Goal: Task Accomplishment & Management: Use online tool/utility

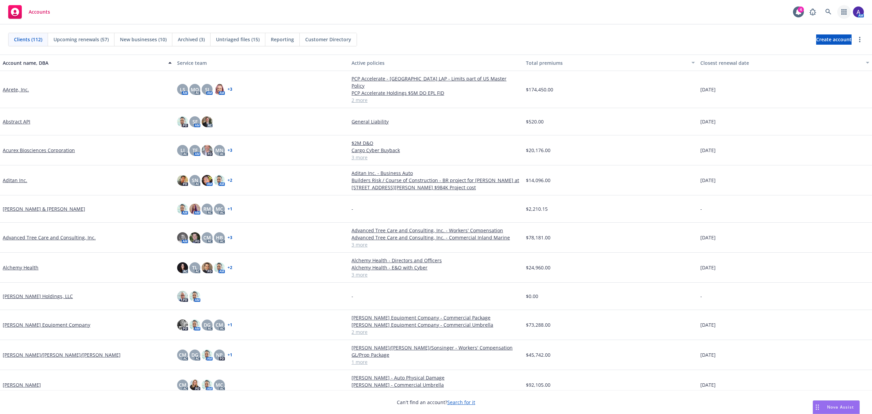
click at [845, 12] on icon "button" at bounding box center [844, 11] width 5 height 5
click at [642, 35] on div "Clients (112) Upcoming renewals (57) New businesses (10) Archived (3) Untriaged…" at bounding box center [436, 40] width 856 height 14
click at [858, 38] on link "more" at bounding box center [860, 39] width 8 height 8
click at [45, 12] on span "Accounts" at bounding box center [39, 11] width 21 height 5
click at [796, 11] on icon at bounding box center [798, 12] width 7 height 7
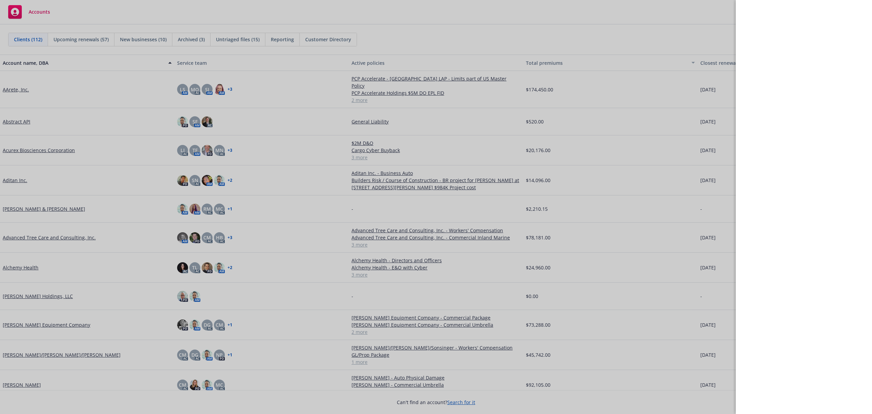
click at [669, 11] on div at bounding box center [436, 207] width 872 height 414
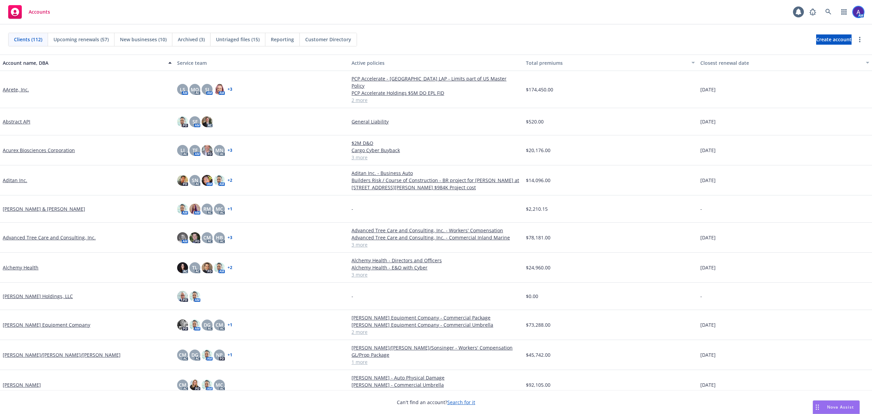
click at [856, 9] on img at bounding box center [858, 11] width 11 height 11
click at [698, 53] on div "Clients (112) Upcoming renewals (57) New businesses (10) Archived (3) Untriaged…" at bounding box center [436, 40] width 872 height 30
click at [857, 42] on link "more" at bounding box center [860, 39] width 8 height 8
click at [826, 10] on icon at bounding box center [829, 12] width 6 height 6
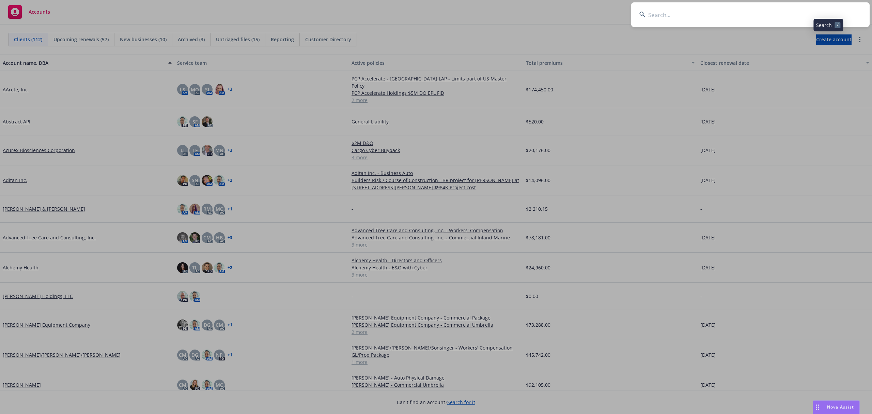
click at [777, 7] on input at bounding box center [750, 14] width 239 height 25
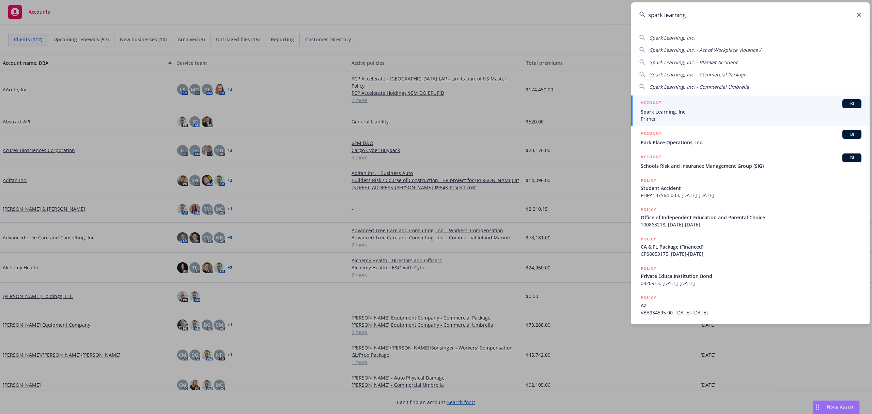
type input "spark learning"
click at [649, 109] on li "ACCOUNT BI Spark Learning, Inc. Primer" at bounding box center [750, 110] width 239 height 31
click at [660, 116] on span "Primer" at bounding box center [751, 118] width 221 height 7
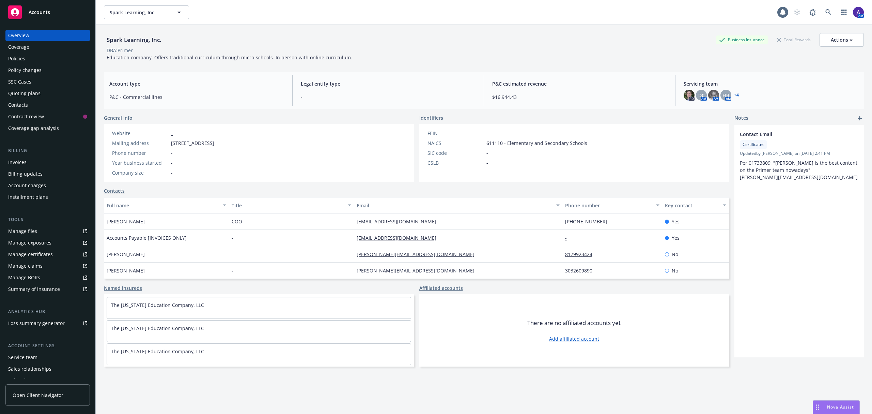
click at [19, 53] on div "Policies" at bounding box center [16, 58] width 17 height 11
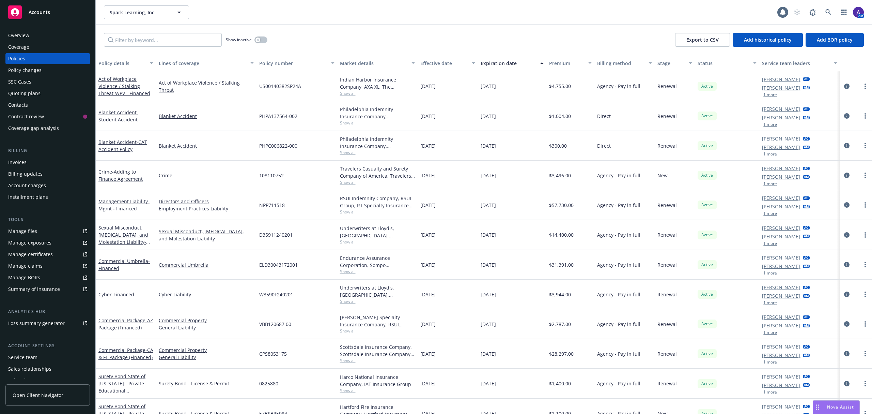
click at [58, 33] on div "Overview" at bounding box center [47, 35] width 79 height 11
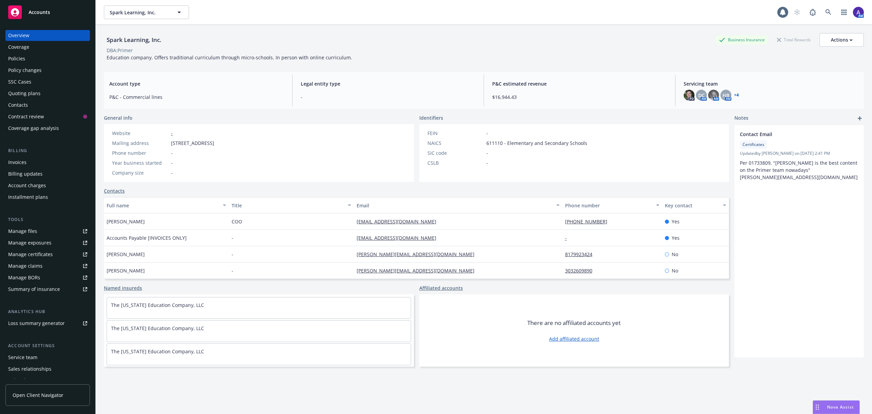
click at [44, 56] on div "Policies" at bounding box center [47, 58] width 79 height 11
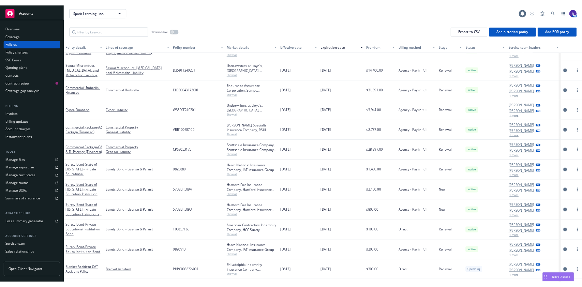
scroll to position [154, 0]
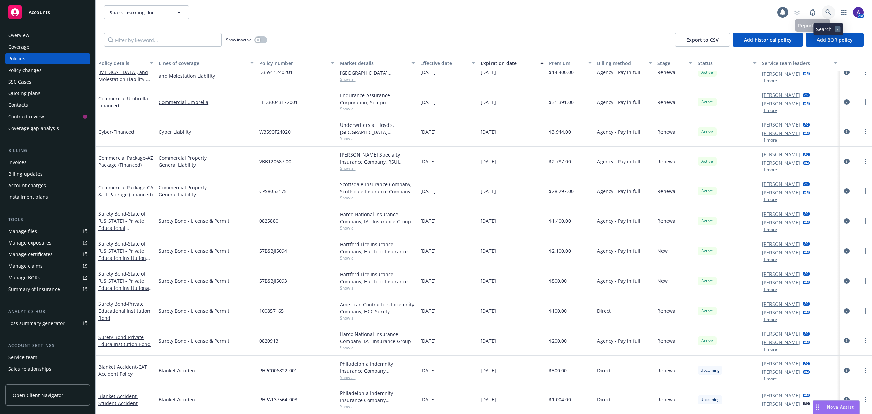
click at [828, 11] on icon at bounding box center [829, 12] width 6 height 6
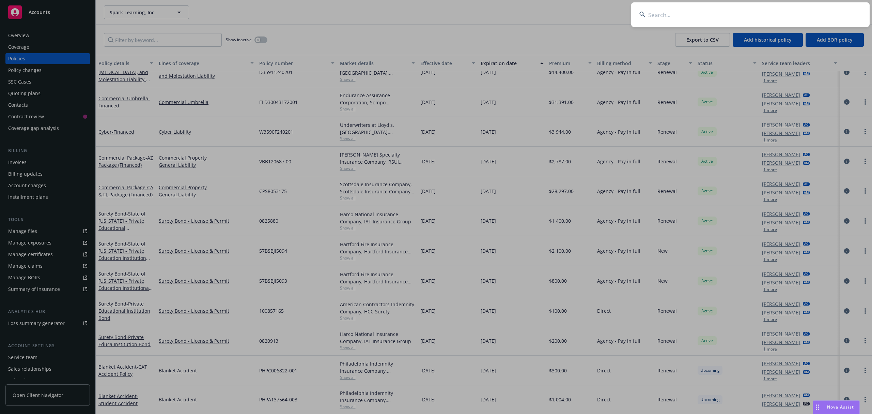
click at [799, 8] on input at bounding box center [750, 14] width 239 height 25
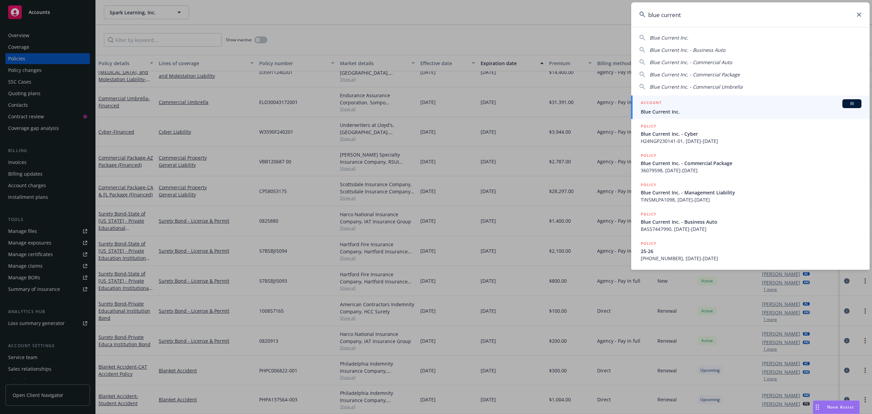
type input "blue current"
click at [696, 108] on div "ACCOUNT BI" at bounding box center [751, 103] width 221 height 9
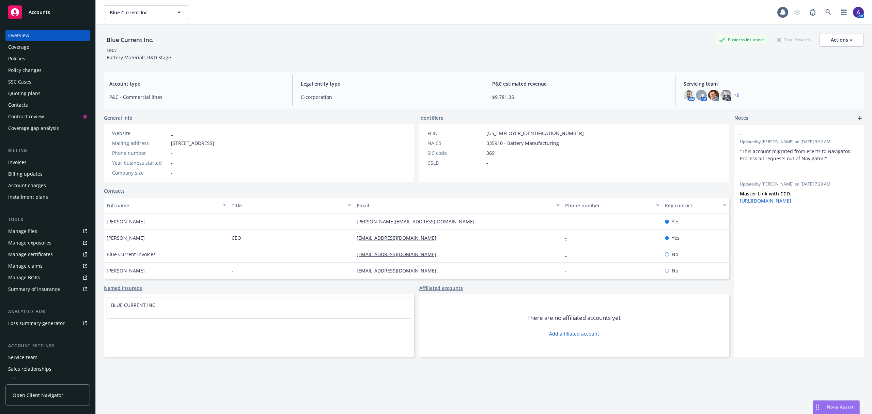
click at [29, 60] on div "Policies" at bounding box center [47, 58] width 79 height 11
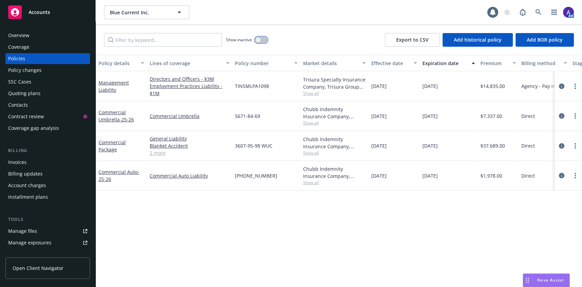
click at [262, 40] on button "button" at bounding box center [261, 39] width 13 height 7
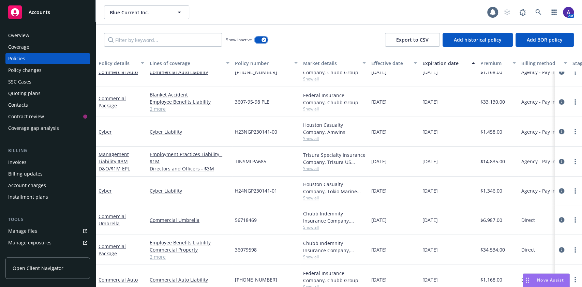
scroll to position [132, 185]
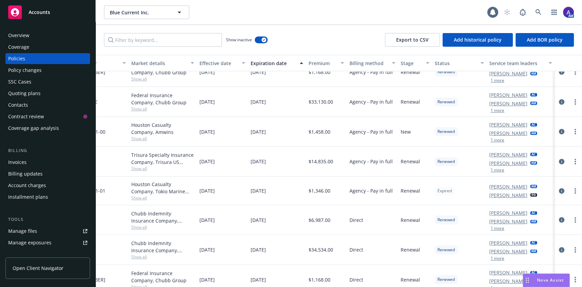
click at [490, 226] on button "1 more" at bounding box center [497, 228] width 14 height 4
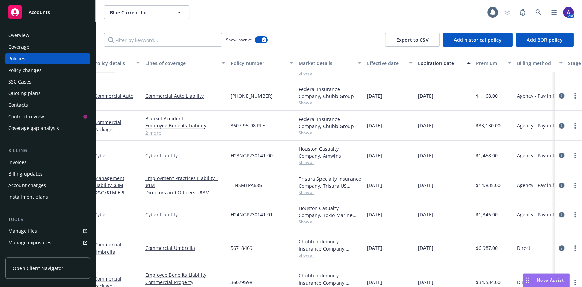
scroll to position [104, 2]
click at [571, 214] on link "more" at bounding box center [575, 215] width 8 height 8
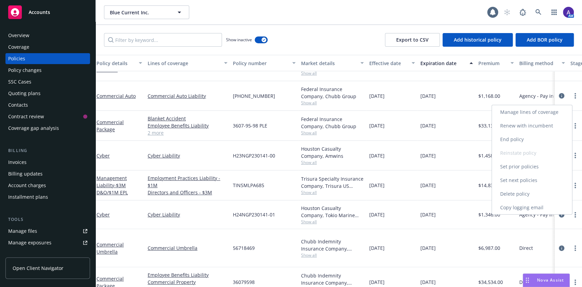
click at [529, 126] on link "Renew with incumbent" at bounding box center [532, 126] width 80 height 14
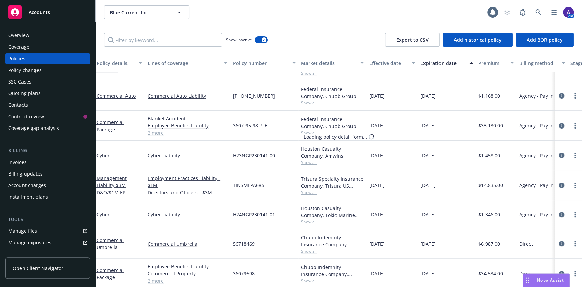
select select "12"
select select "CA"
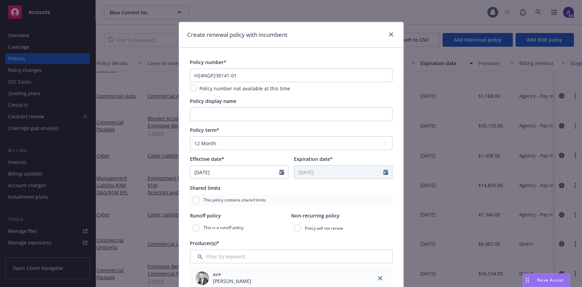
click at [279, 68] on div "Policy number* H24NGP230141-01 Policy number not available at this time" at bounding box center [291, 75] width 202 height 33
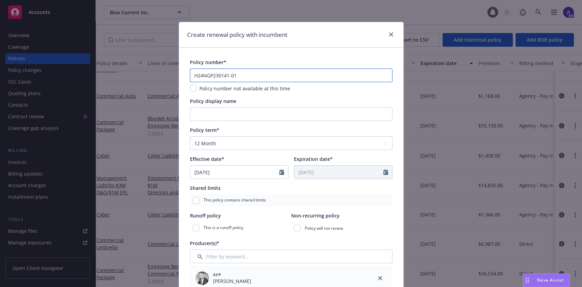
click at [275, 75] on input "H24NGP230141-01" at bounding box center [291, 75] width 202 height 14
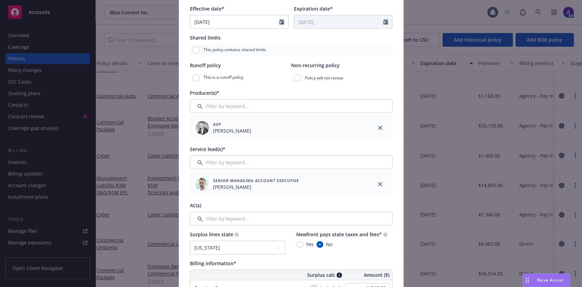
scroll to position [151, 0]
type input "H24NGP230141-02"
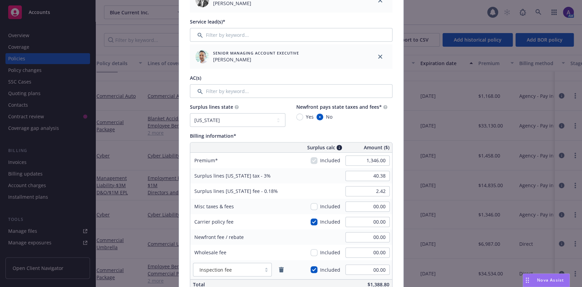
scroll to position [278, 0]
click at [345, 160] on input "1,346.00" at bounding box center [367, 160] width 44 height 10
type input "1,924.00"
type input "57.72"
type input "3.46"
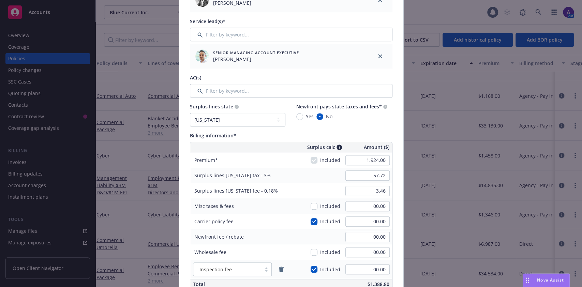
click at [369, 130] on div "Surplus lines state No surplus lines state Alaska Alabama Arkansas Arizona Cali…" at bounding box center [291, 196] width 202 height 186
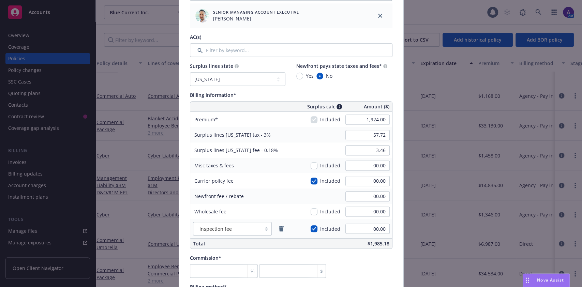
scroll to position [319, 0]
click at [219, 270] on input "number" at bounding box center [224, 271] width 68 height 14
type input "1"
type input "19.24"
type input "12"
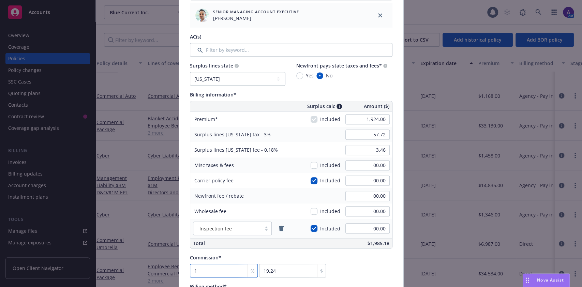
type input "230.88"
type input "12"
click at [354, 265] on div "Commission* 12 % 230.88 $" at bounding box center [291, 266] width 202 height 24
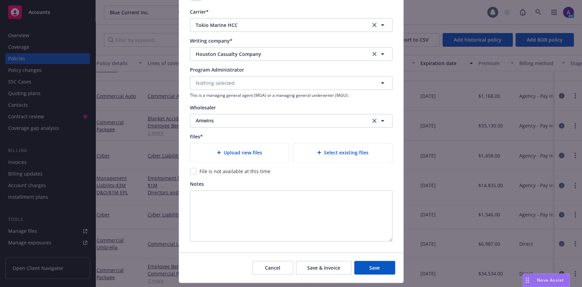
scroll to position [681, 0]
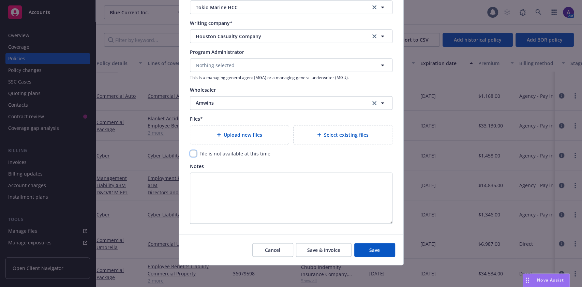
click at [190, 155] on input "checkbox" at bounding box center [193, 153] width 7 height 7
checkbox input "true"
click at [377, 253] on button "Save" at bounding box center [374, 250] width 41 height 14
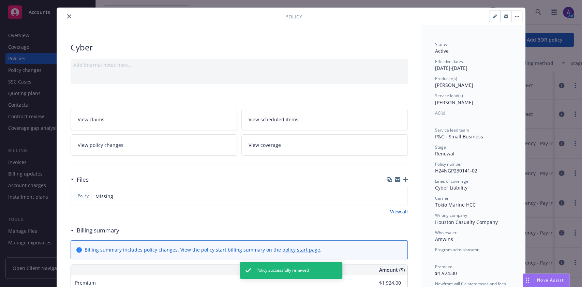
scroll to position [16, 0]
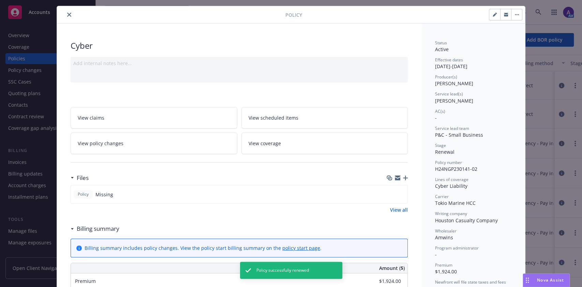
click at [403, 179] on icon "button" at bounding box center [405, 177] width 5 height 5
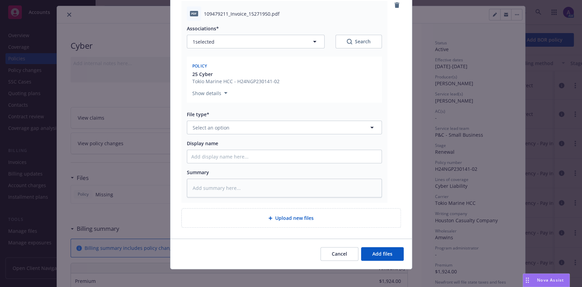
scroll to position [81, 0]
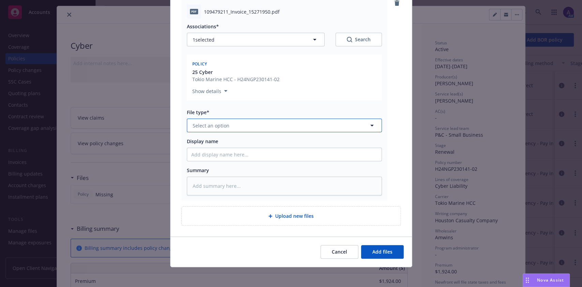
click at [267, 130] on button "Select an option" at bounding box center [284, 126] width 195 height 14
type input "ino"
type textarea "x"
type input "invoice"
click at [237, 160] on div "Invoice - Third Party" at bounding box center [216, 162] width 51 height 10
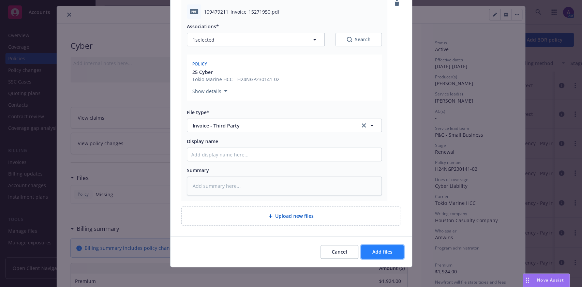
click at [372, 253] on span "Add files" at bounding box center [382, 251] width 20 height 6
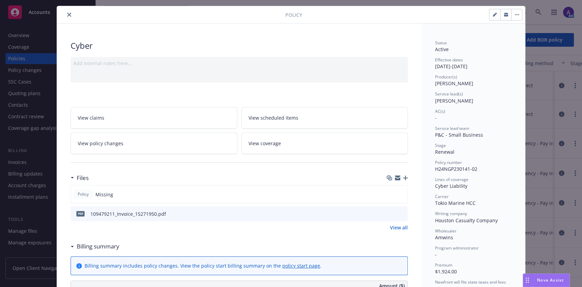
click at [403, 179] on icon "button" at bounding box center [405, 177] width 5 height 5
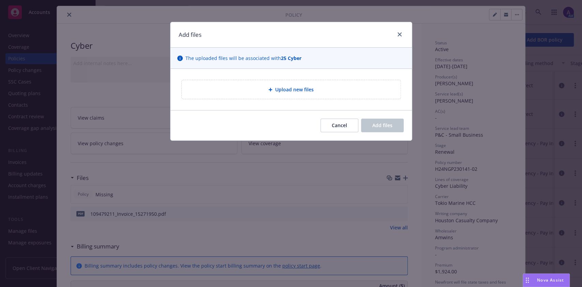
type textarea "x"
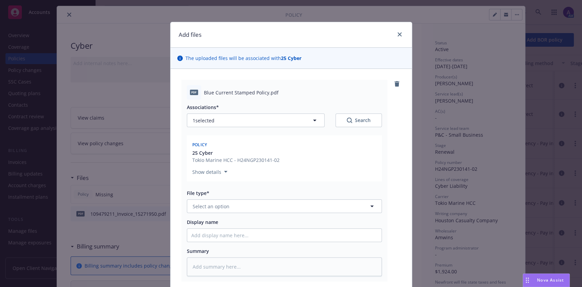
click at [233, 198] on div "File type* Select an option" at bounding box center [284, 201] width 195 height 24
click at [232, 199] on button "Select an option" at bounding box center [284, 206] width 195 height 14
type input "policy"
click at [227, 228] on div "Policy" at bounding box center [284, 225] width 186 height 10
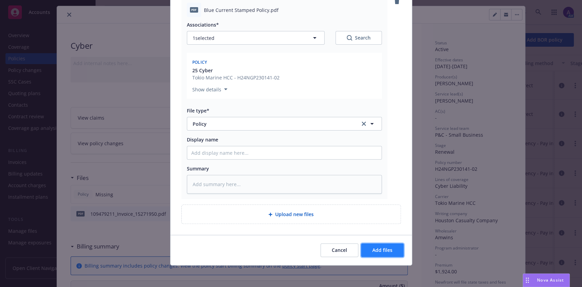
click at [382, 255] on button "Add files" at bounding box center [382, 250] width 43 height 14
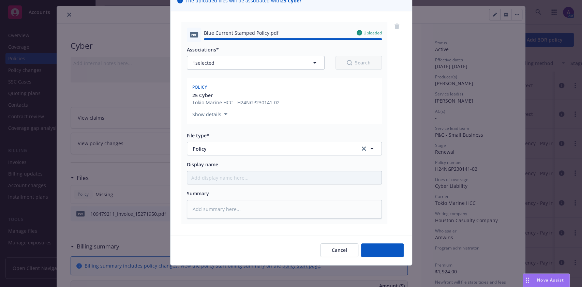
type textarea "x"
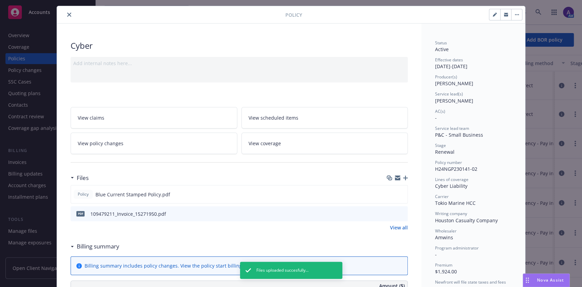
click at [67, 16] on icon "close" at bounding box center [69, 15] width 4 height 4
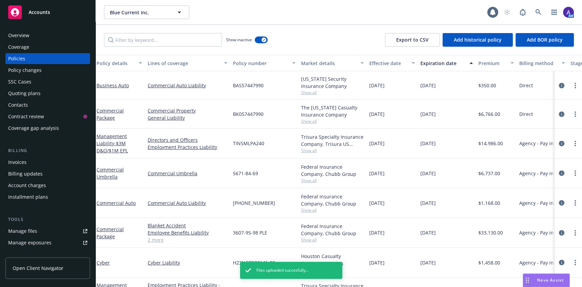
click at [35, 163] on div "Invoices" at bounding box center [47, 162] width 79 height 11
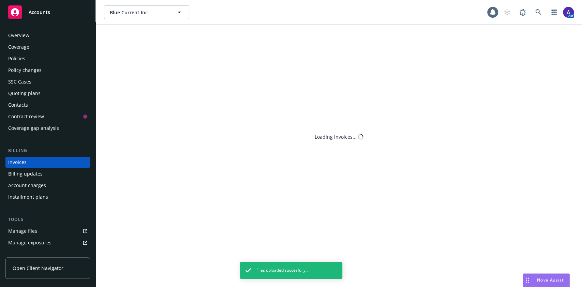
scroll to position [8, 0]
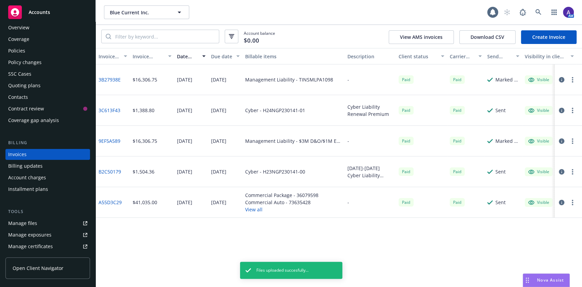
click at [542, 34] on link "Create Invoice" at bounding box center [549, 37] width 56 height 14
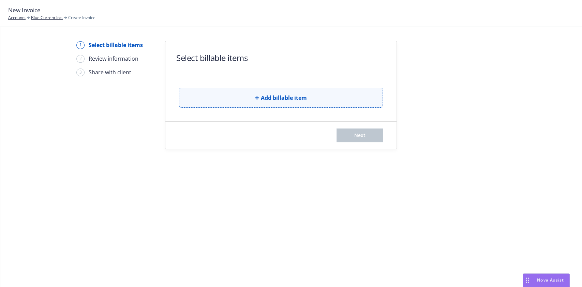
click at [251, 103] on button "Add billable item" at bounding box center [281, 98] width 204 height 20
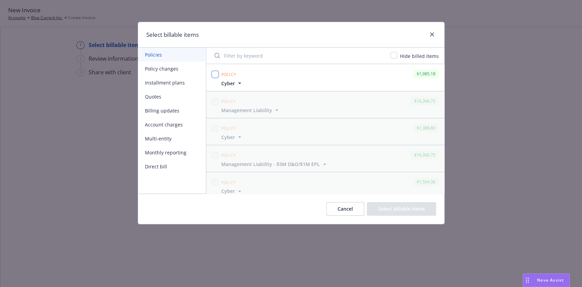
click at [214, 74] on input "checkbox" at bounding box center [215, 74] width 7 height 7
checkbox input "true"
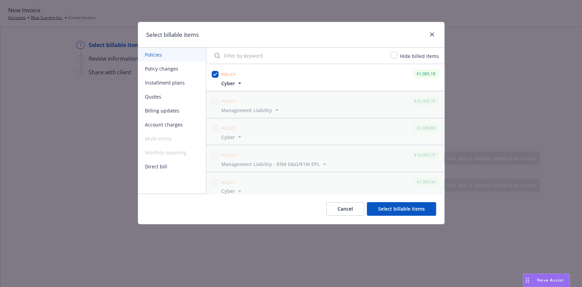
click at [414, 211] on button "Select billable items" at bounding box center [401, 209] width 69 height 14
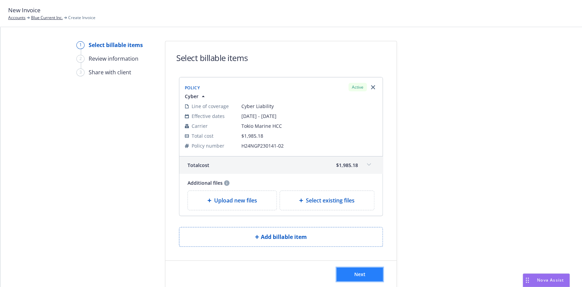
click at [371, 280] on button "Next" at bounding box center [359, 274] width 46 height 14
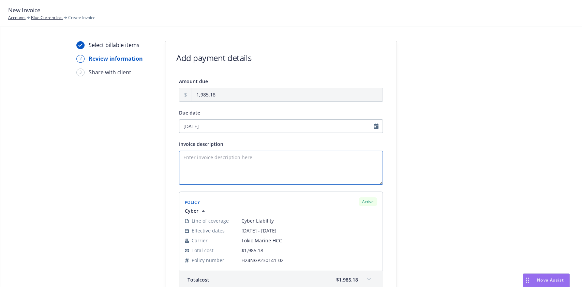
click at [252, 168] on textarea "Invoice description" at bounding box center [281, 168] width 204 height 34
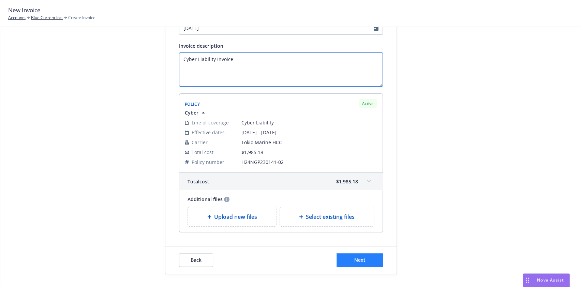
type textarea "Cyber Liability Invoice"
click at [372, 258] on button "Next" at bounding box center [359, 260] width 46 height 14
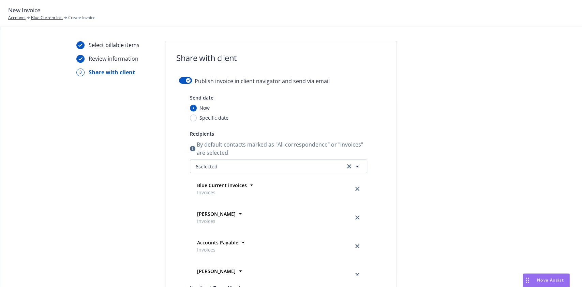
scroll to position [224, 0]
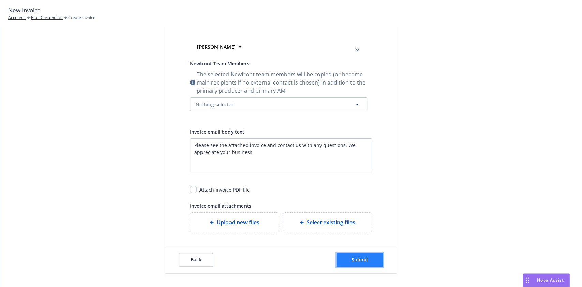
click at [363, 259] on span "Submit" at bounding box center [359, 259] width 17 height 6
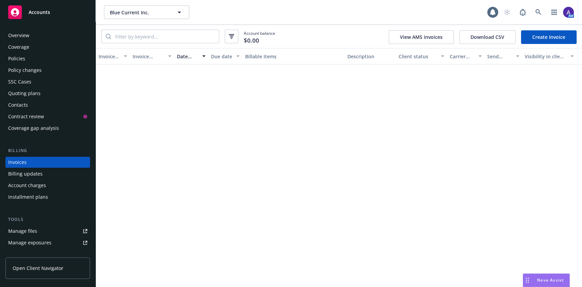
scroll to position [8, 0]
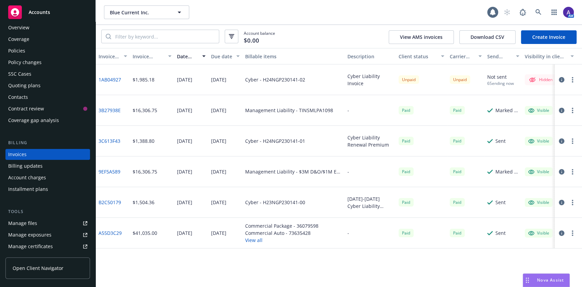
click at [31, 52] on div "Policies" at bounding box center [47, 50] width 79 height 11
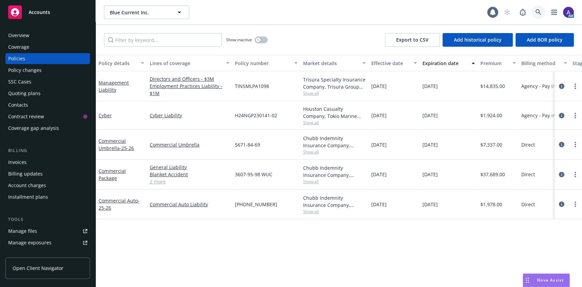
click at [538, 12] on icon at bounding box center [538, 12] width 6 height 6
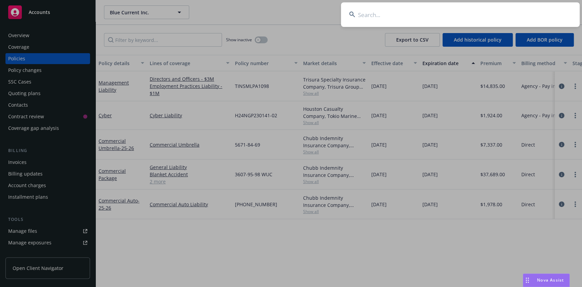
click at [461, 13] on input at bounding box center [460, 14] width 239 height 25
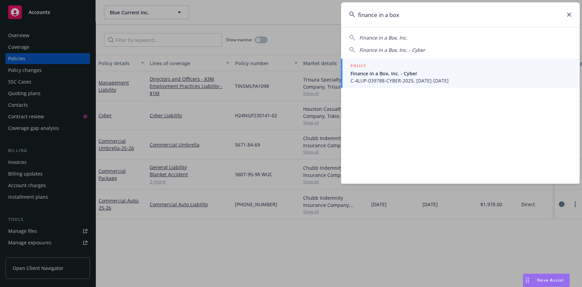
type input "finance in a box"
click at [352, 75] on li "POLICY Finance in a Box, Inc. - Cyber C-4LUP-039788-CYBER-2025, 08/01/2025-08/0…" at bounding box center [460, 73] width 239 height 29
click at [444, 70] on span "Finance in a Box, Inc. - Cyber" at bounding box center [460, 73] width 221 height 7
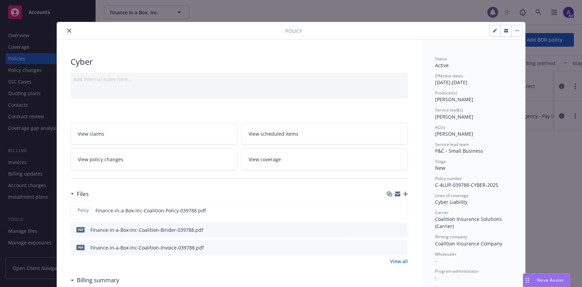
click at [23, 163] on div "Policy Cyber Add internal notes here... View claims View scheduled items View p…" at bounding box center [291, 143] width 582 height 287
click at [68, 29] on button "close" at bounding box center [69, 31] width 8 height 8
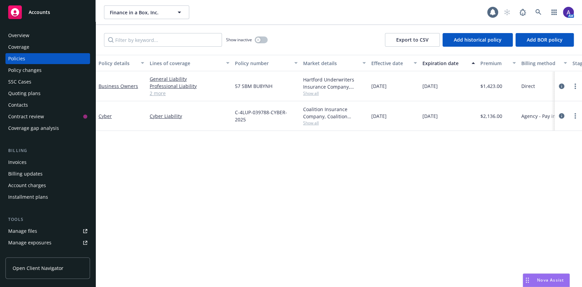
click at [22, 166] on div "Invoices" at bounding box center [17, 162] width 18 height 11
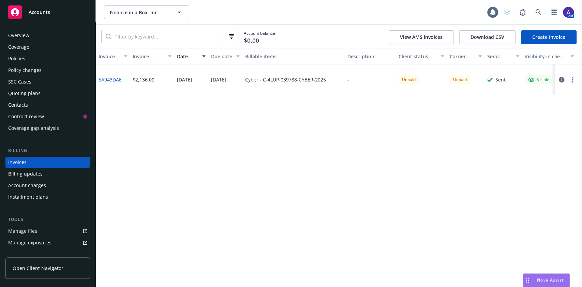
scroll to position [8, 0]
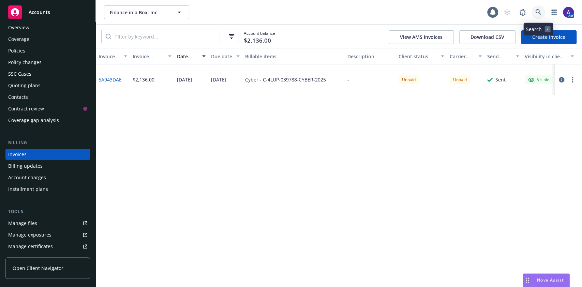
click at [542, 12] on link at bounding box center [538, 12] width 14 height 14
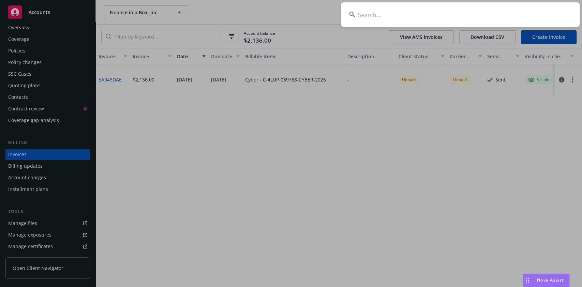
click at [503, 19] on input at bounding box center [460, 14] width 239 height 25
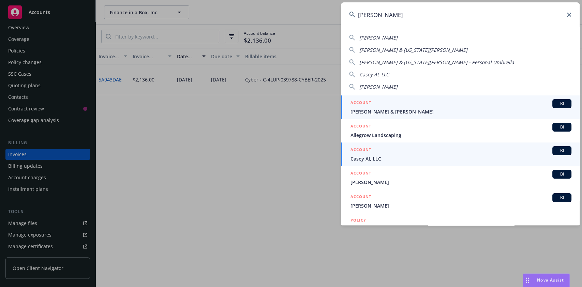
type input "casey"
click at [423, 150] on div "ACCOUNT BI" at bounding box center [460, 150] width 221 height 9
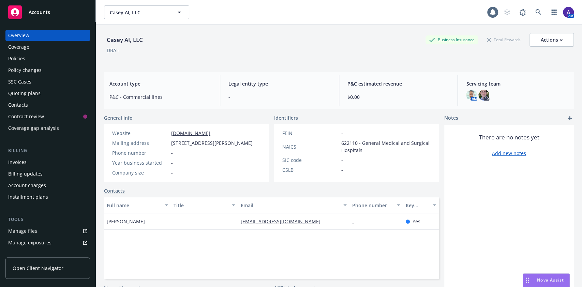
drag, startPoint x: 152, startPoint y: 226, endPoint x: 106, endPoint y: 229, distance: 46.1
click at [106, 229] on div "Jennifer Schneider" at bounding box center [137, 221] width 67 height 16
copy span "Jennifer Schneider"
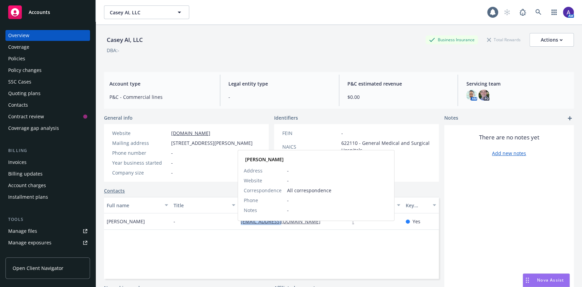
drag, startPoint x: 286, startPoint y: 228, endPoint x: 237, endPoint y: 227, distance: 48.4
click at [238, 227] on div "jen@caseyai.app Jennifer Schneider Address - Website - Correspondence All corre…" at bounding box center [293, 221] width 111 height 16
copy link "jen@caseyai.app"
